Goal: Book appointment/travel/reservation

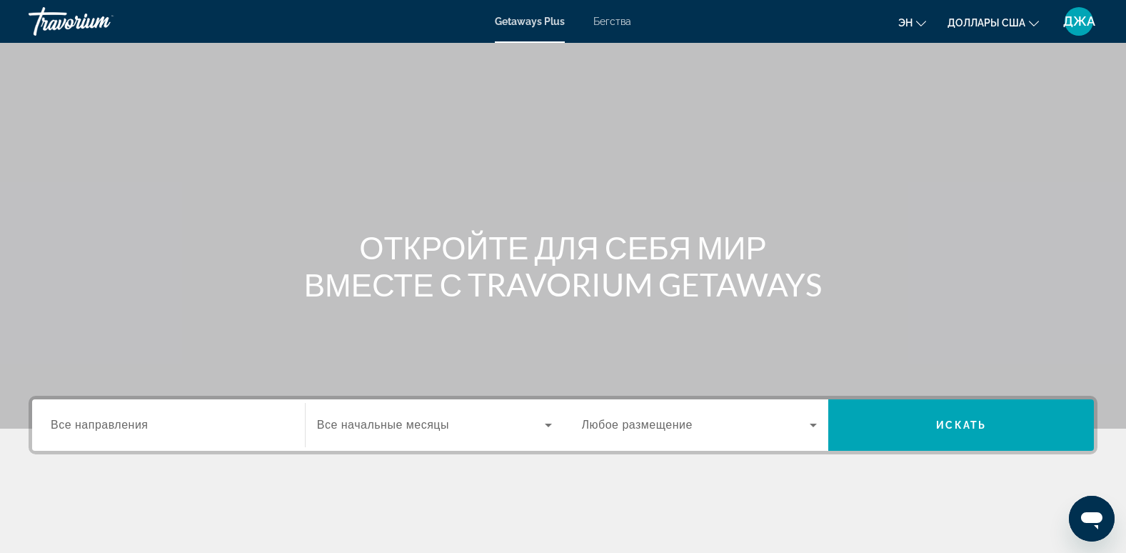
click at [109, 430] on span "Все направления" at bounding box center [100, 425] width 98 height 12
click at [109, 430] on input "Destination Все направления" at bounding box center [169, 425] width 236 height 17
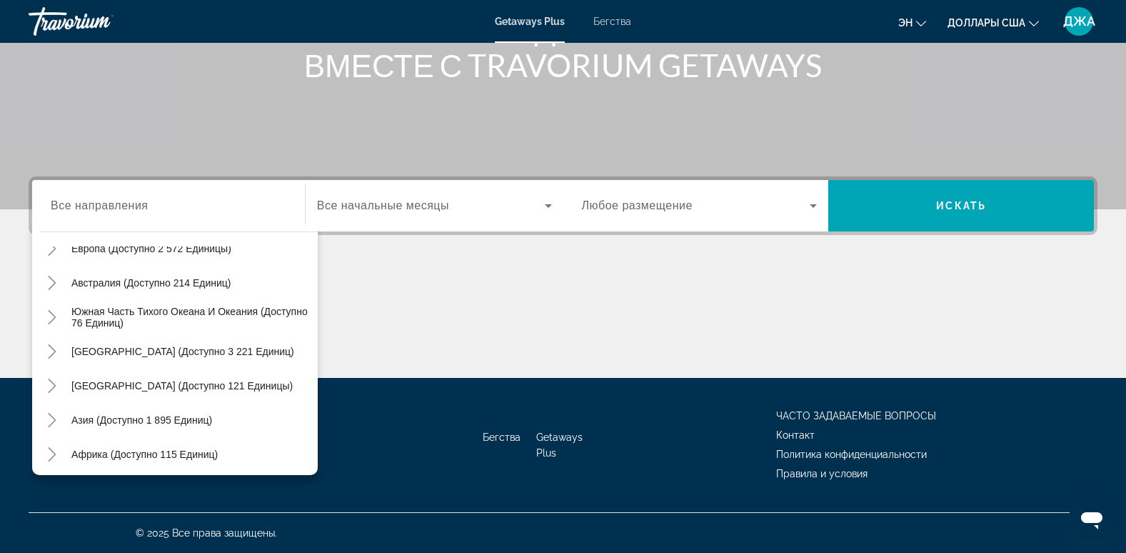
scroll to position [231, 0]
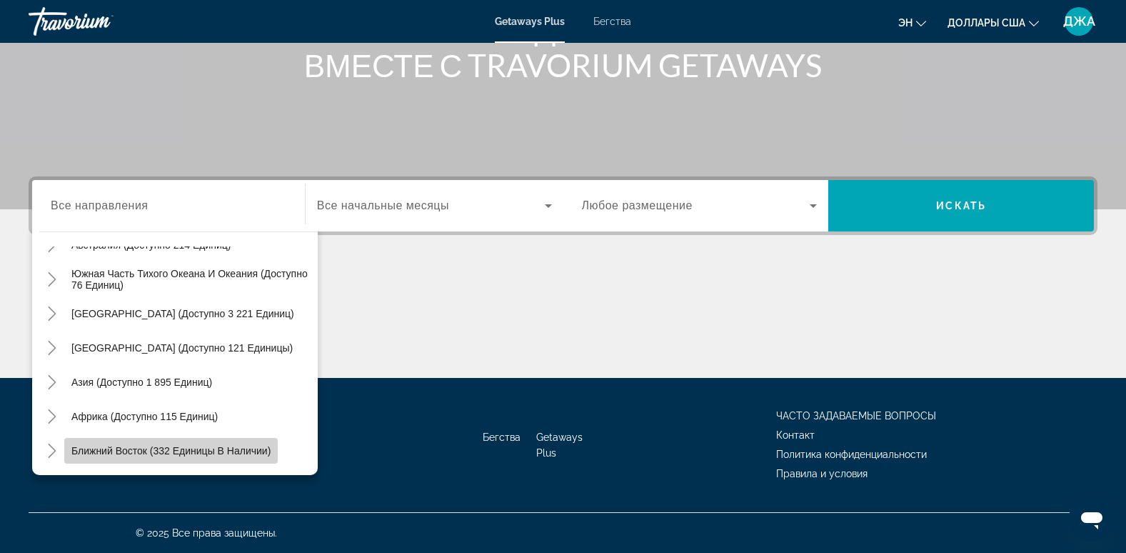
click at [245, 445] on span "Ближний Восток (332 единицы в наличии)" at bounding box center [170, 450] width 199 height 11
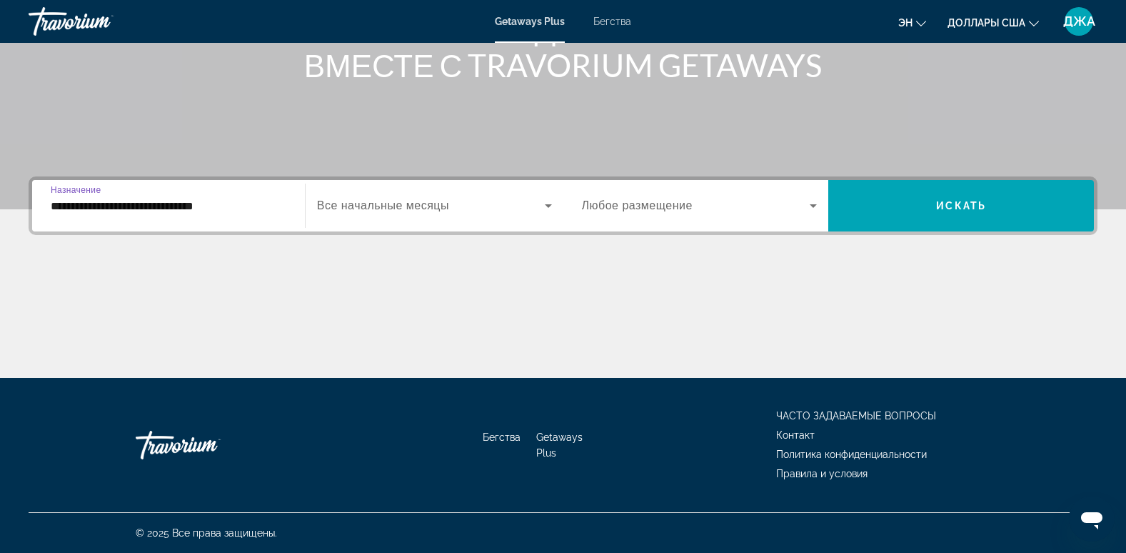
click at [251, 202] on input "**********" at bounding box center [169, 206] width 236 height 17
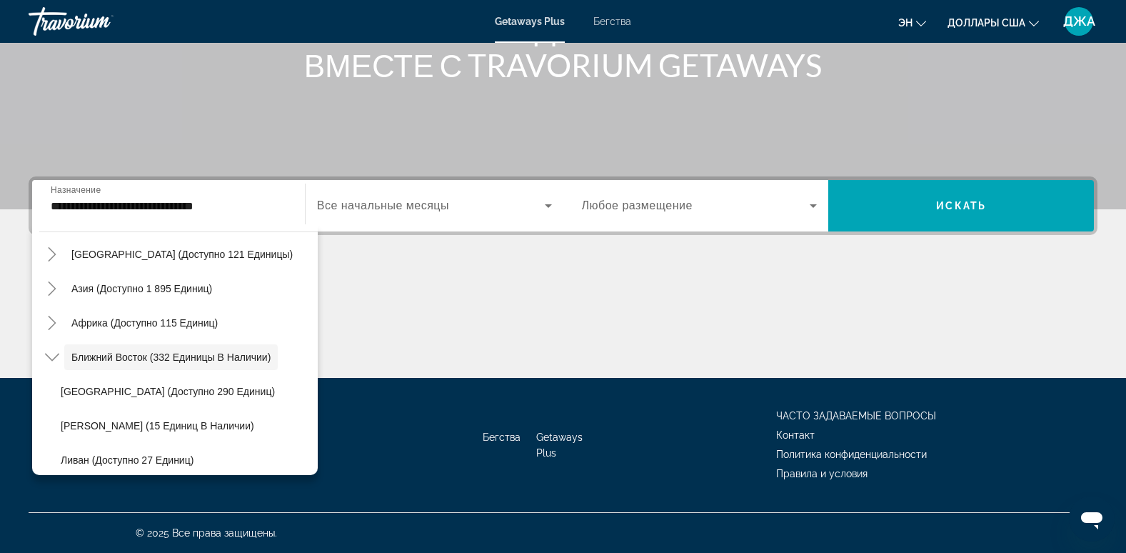
scroll to position [131, 0]
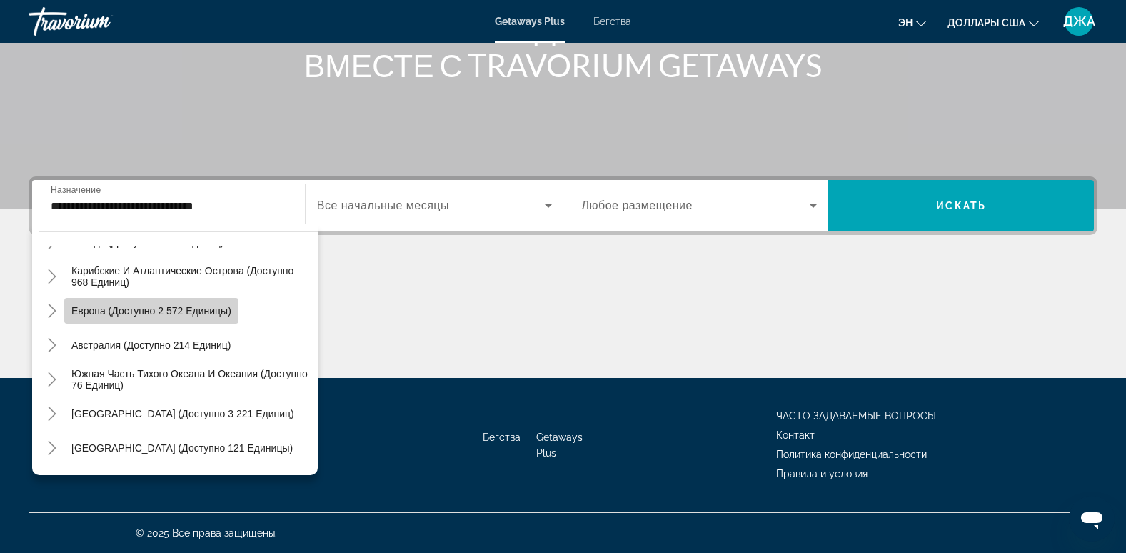
click at [207, 303] on span "Виджет поиска" at bounding box center [151, 311] width 174 height 34
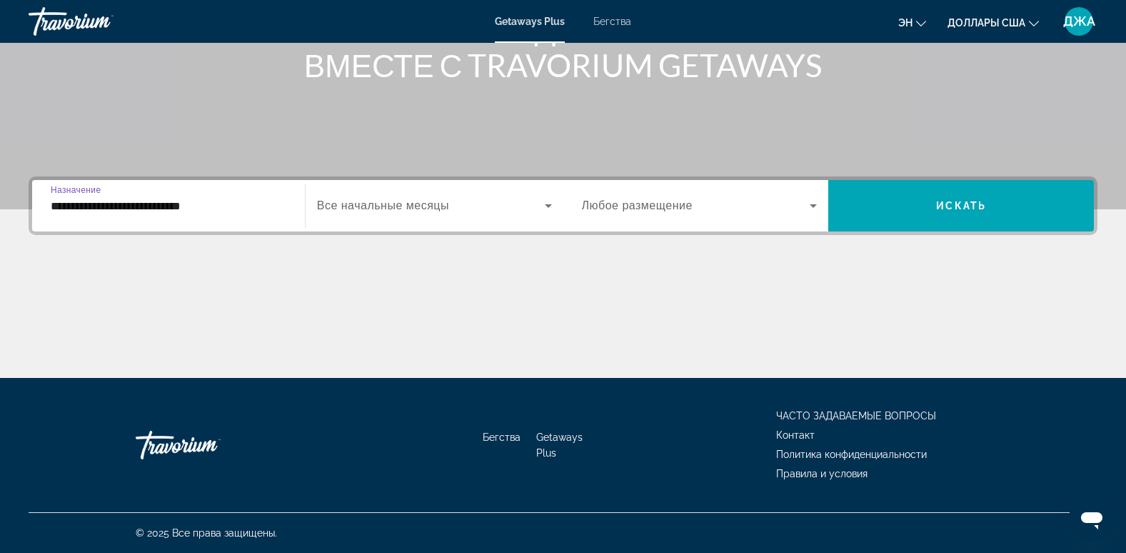
click at [278, 206] on input "**********" at bounding box center [169, 206] width 236 height 17
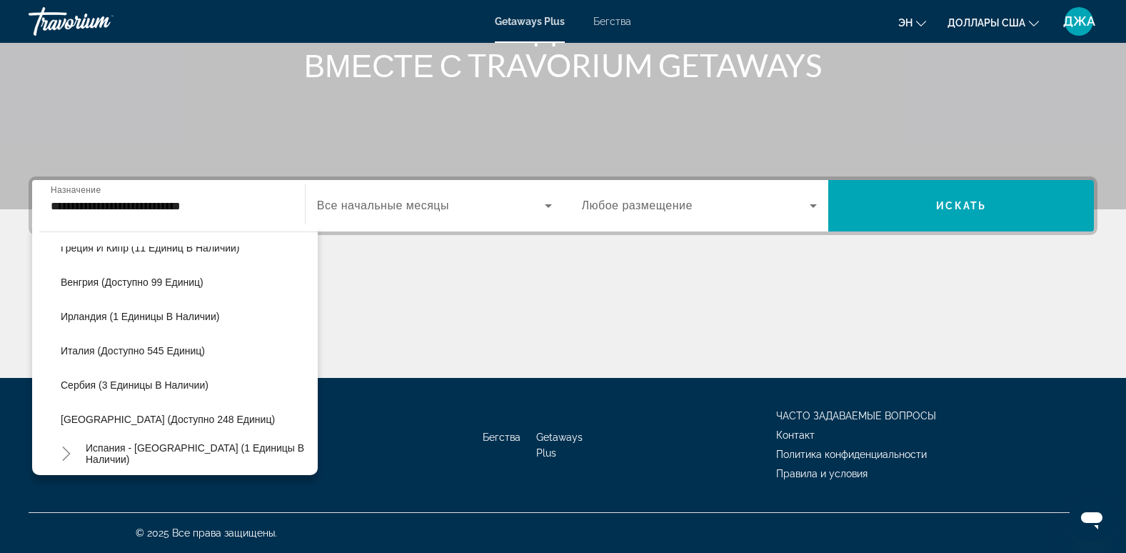
scroll to position [473, 0]
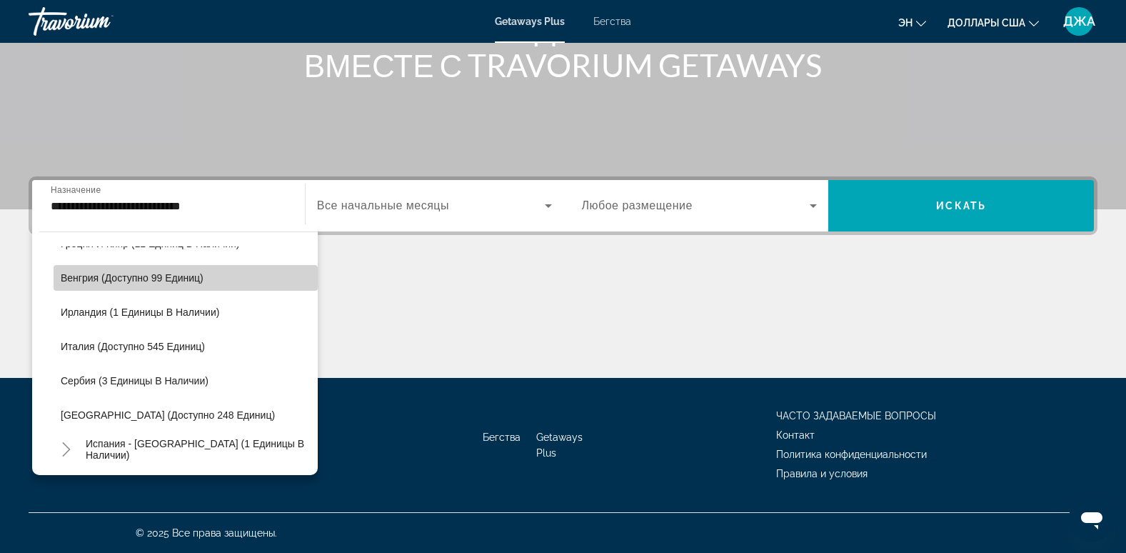
click at [195, 273] on span "Венгрия (доступно 99 единиц)" at bounding box center [132, 277] width 143 height 11
type input "**********"
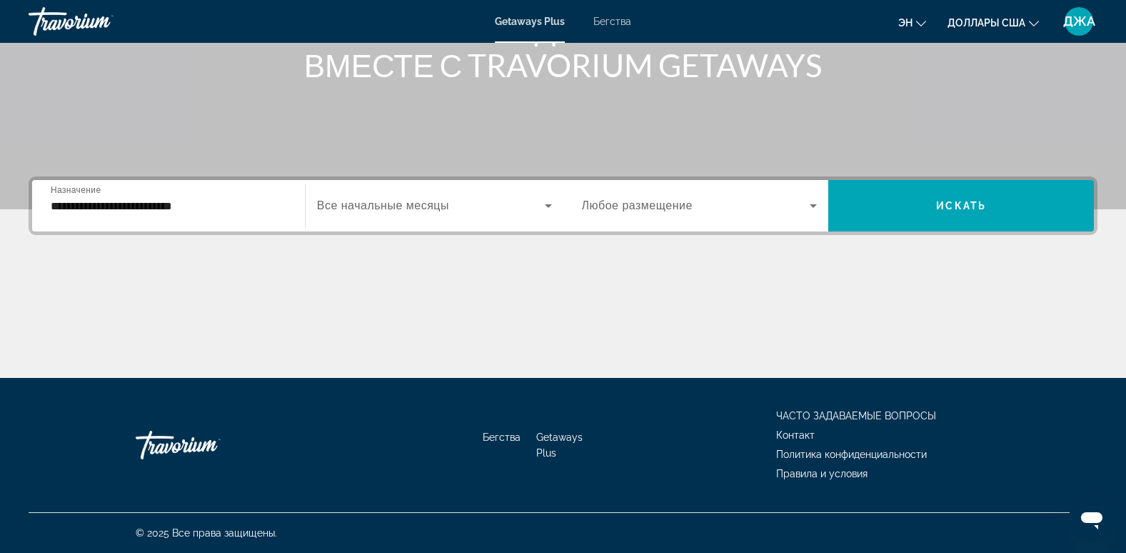
click at [417, 206] on span "Все начальные месяцы" at bounding box center [383, 205] width 132 height 12
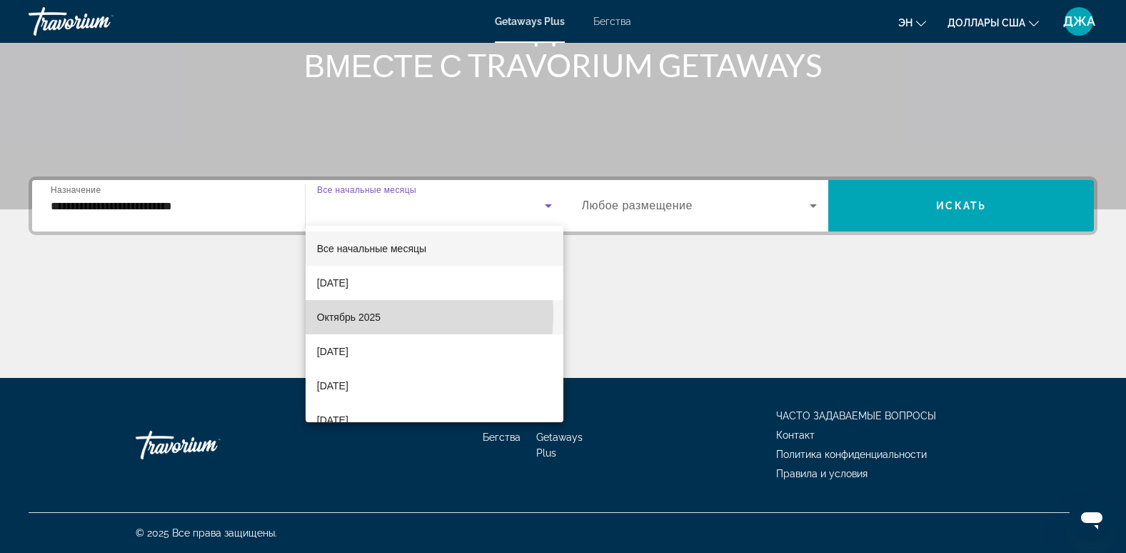
click at [363, 314] on font "Октябрь 2025" at bounding box center [349, 316] width 64 height 11
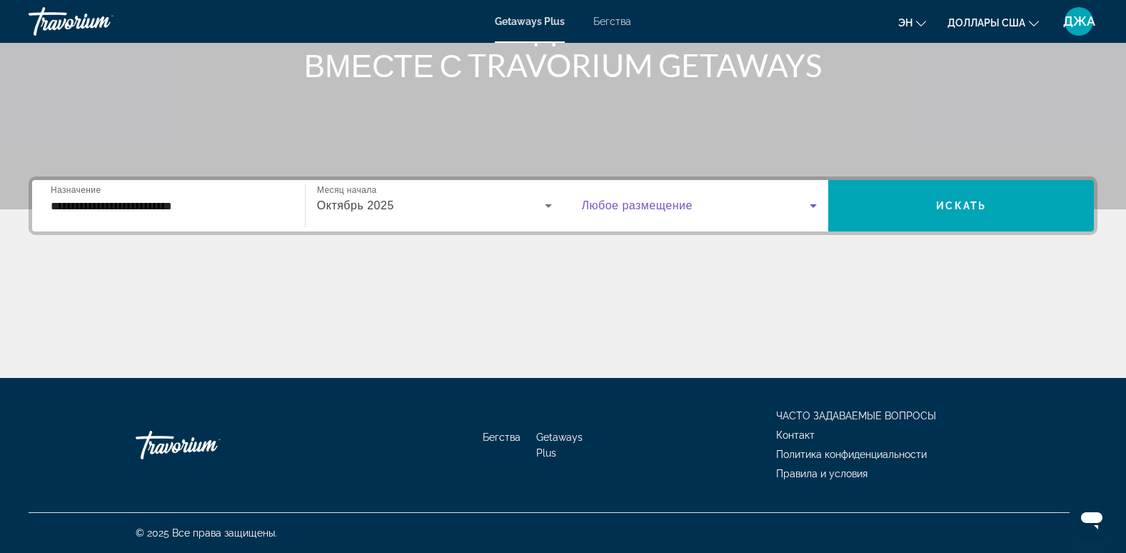
click at [788, 202] on span "Виджет поиска" at bounding box center [696, 205] width 229 height 17
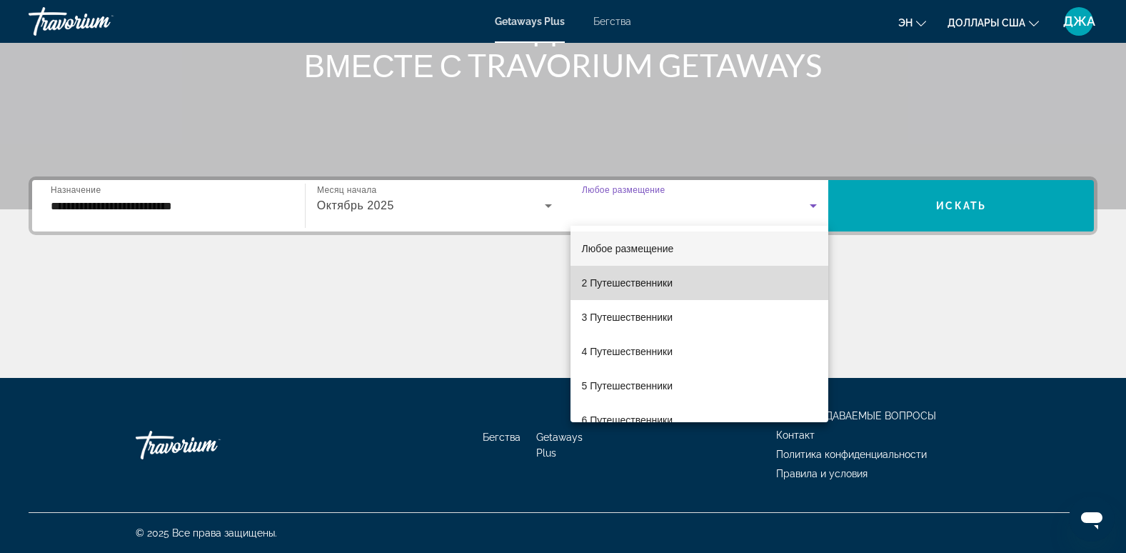
click at [716, 288] on mat-option "2 Путешественники" at bounding box center [700, 283] width 259 height 34
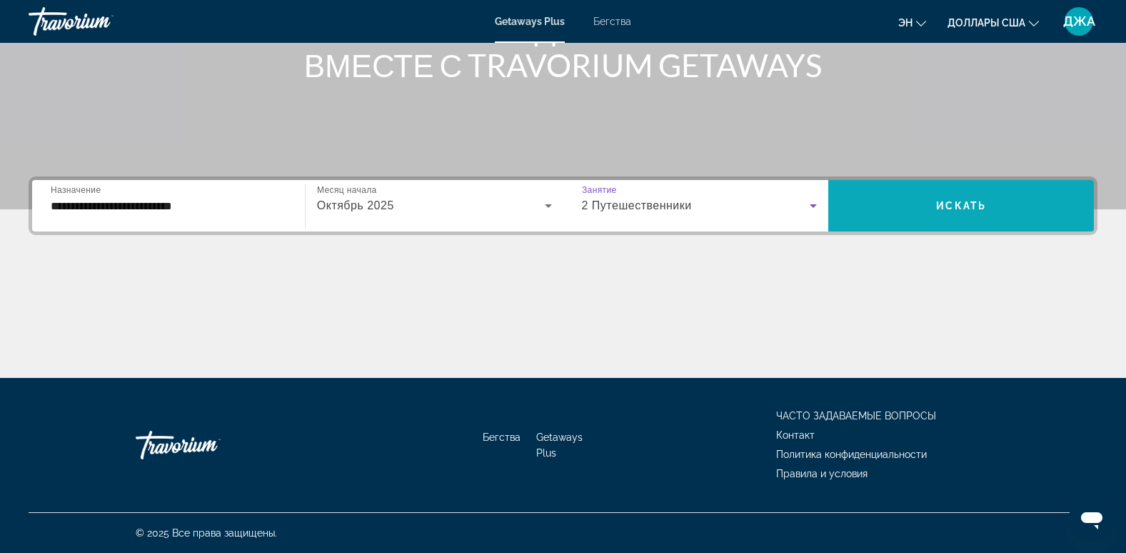
click at [953, 199] on span "Виджет поиска" at bounding box center [961, 206] width 266 height 34
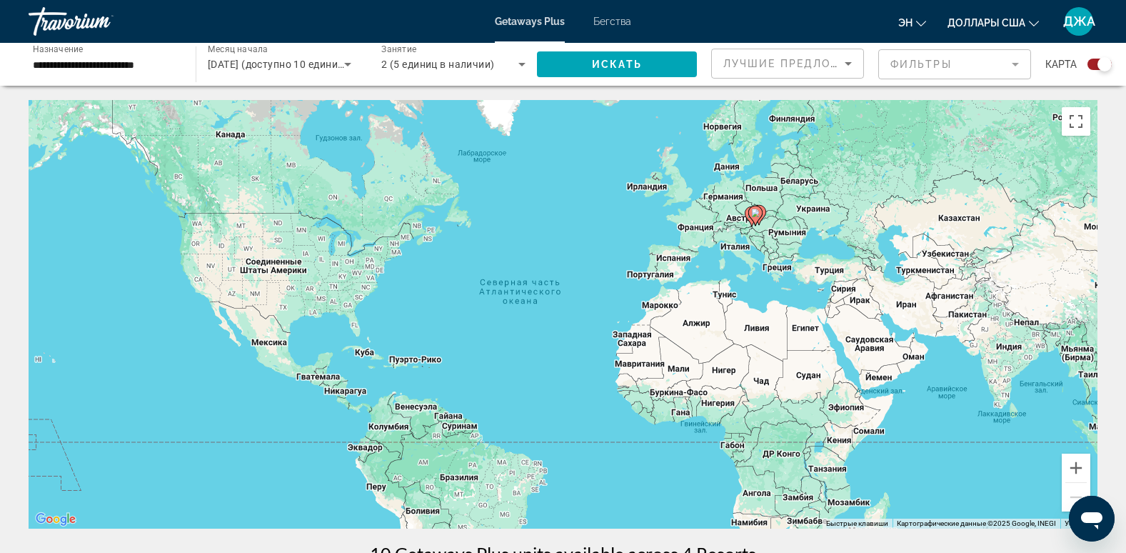
click at [1095, 67] on div "Виджет поиска" at bounding box center [1100, 64] width 24 height 11
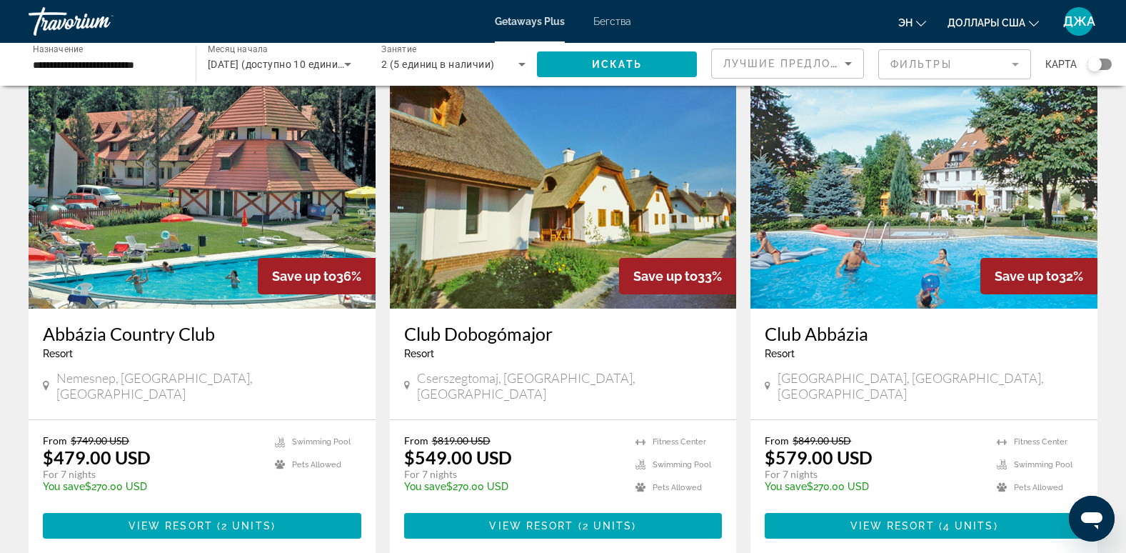
scroll to position [57, 0]
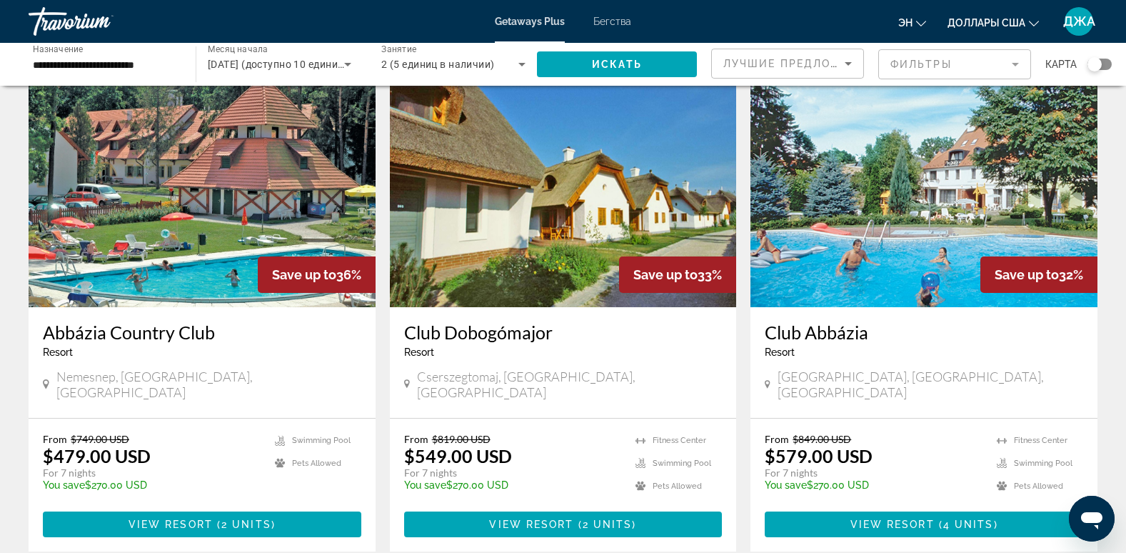
click at [179, 64] on div "**********" at bounding box center [104, 64] width 167 height 41
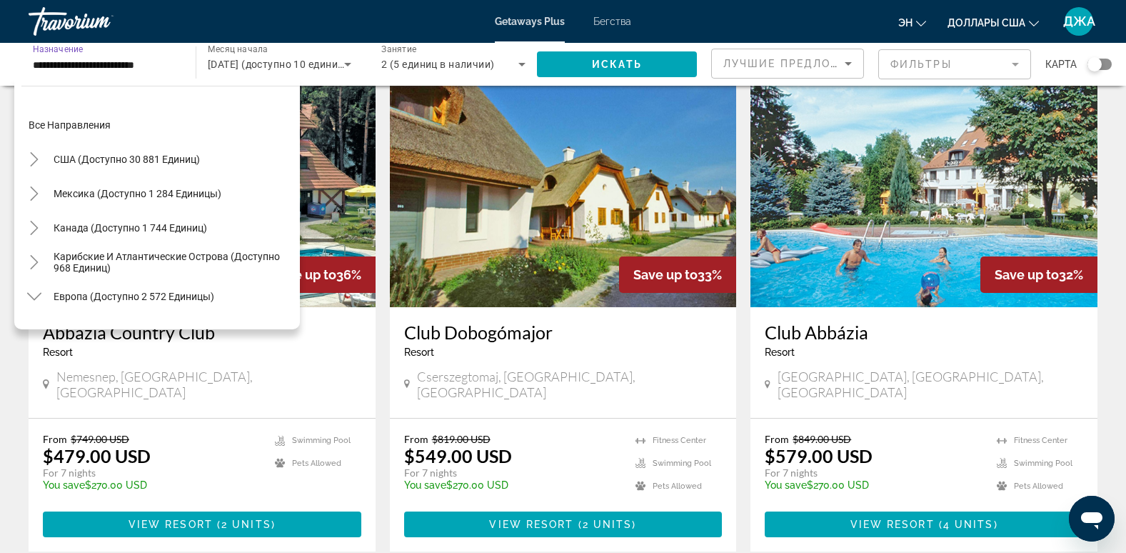
scroll to position [394, 0]
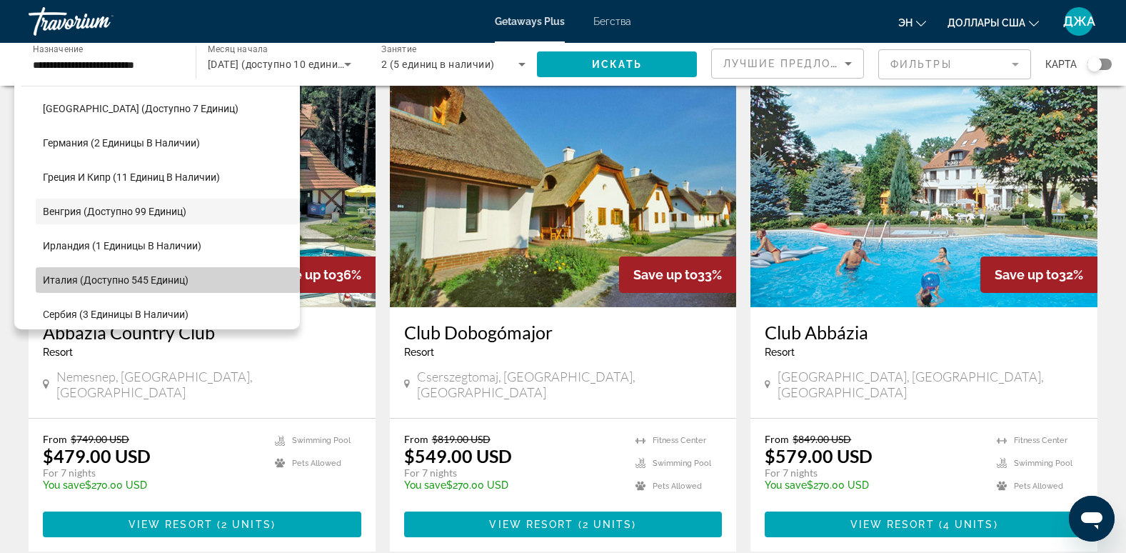
click at [178, 281] on span "Италия (доступно 545 единиц)" at bounding box center [116, 279] width 146 height 11
type input "**********"
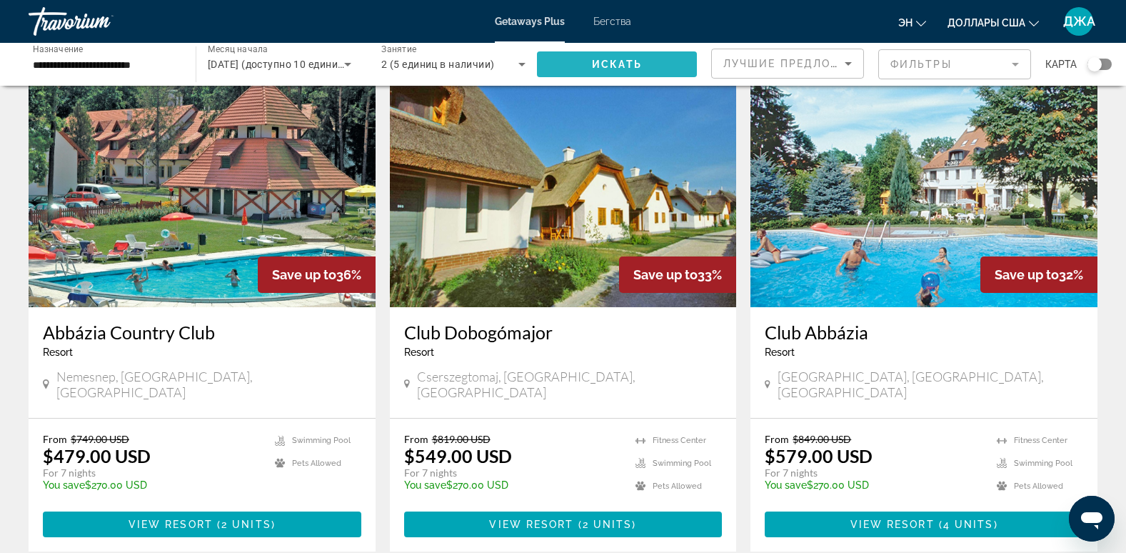
click at [626, 64] on span "Искать" at bounding box center [617, 64] width 50 height 11
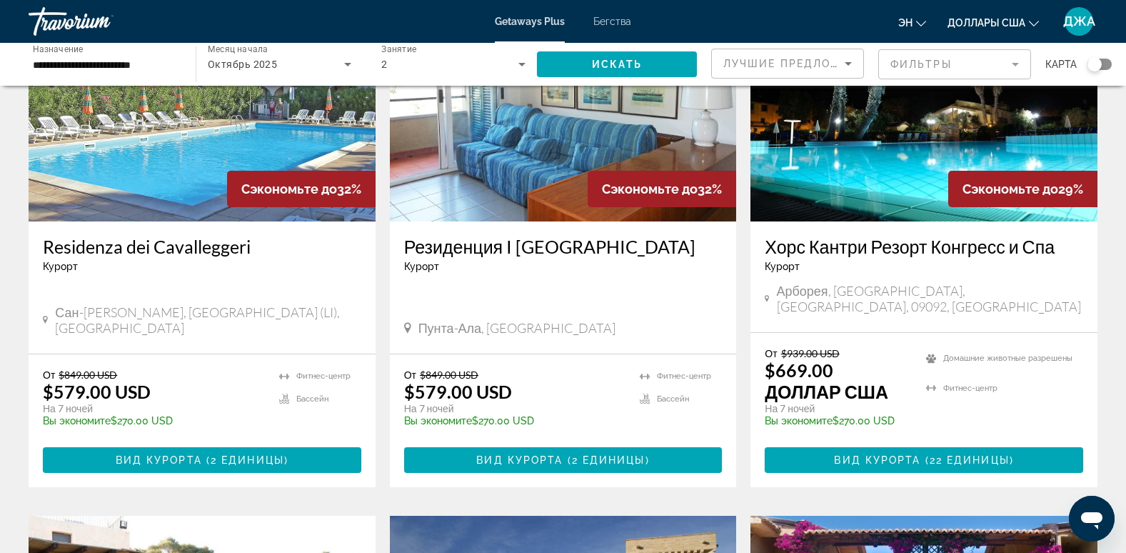
scroll to position [171, 0]
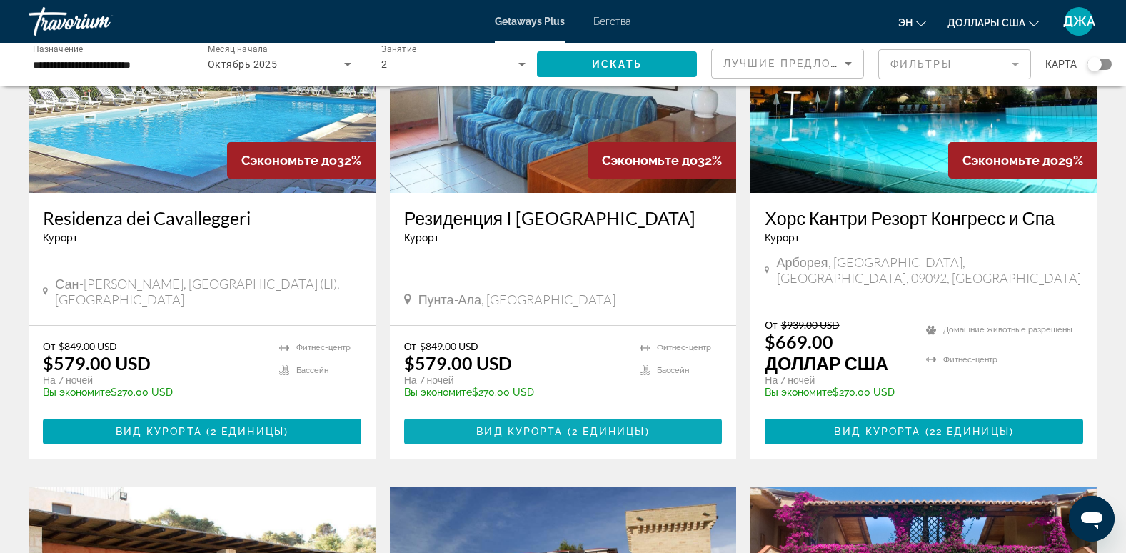
click at [621, 414] on span "Основное содержание" at bounding box center [563, 431] width 319 height 34
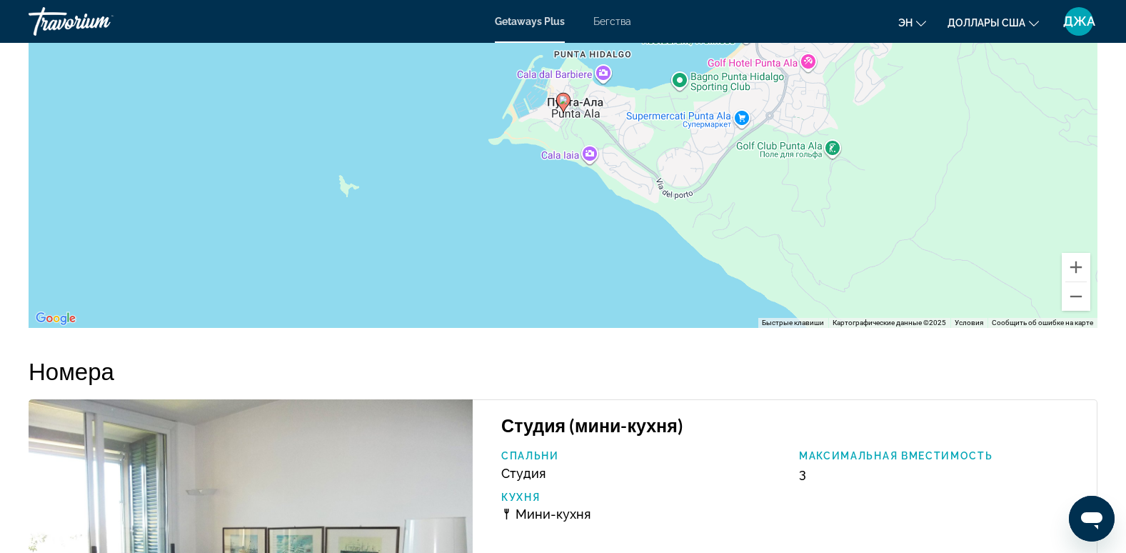
scroll to position [2344, 0]
